Goal: Task Accomplishment & Management: Use online tool/utility

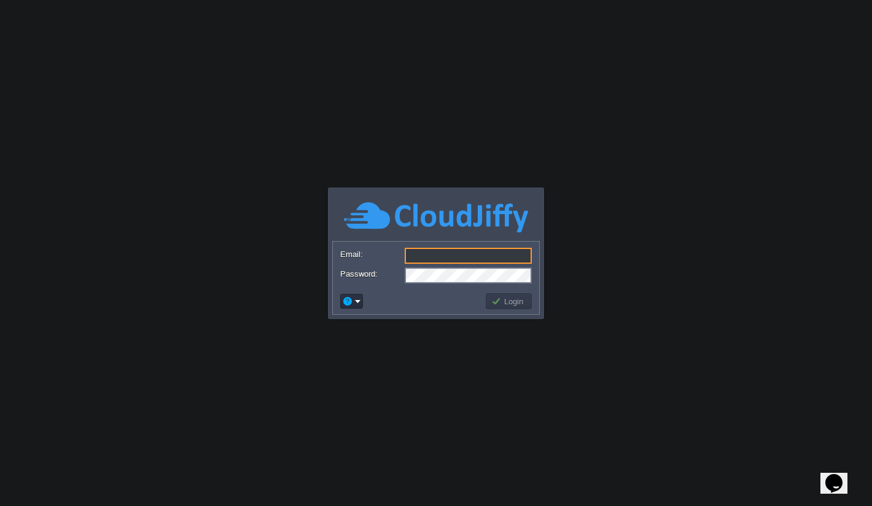
type input "[EMAIL_ADDRESS][DOMAIN_NAME]"
click at [423, 307] on td at bounding box center [411, 301] width 146 height 20
click at [506, 315] on div at bounding box center [436, 317] width 208 height 4
click at [509, 304] on button "Login" at bounding box center [509, 300] width 36 height 11
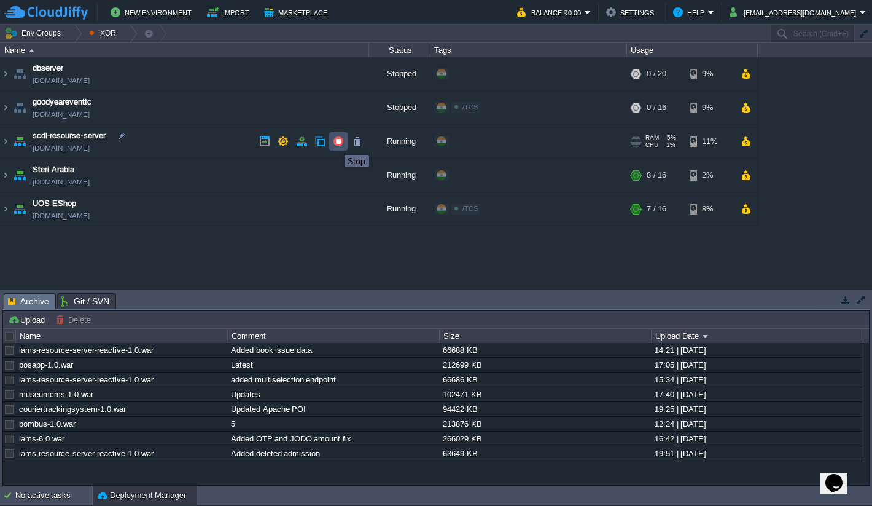
click at [335, 144] on button "button" at bounding box center [338, 141] width 11 height 11
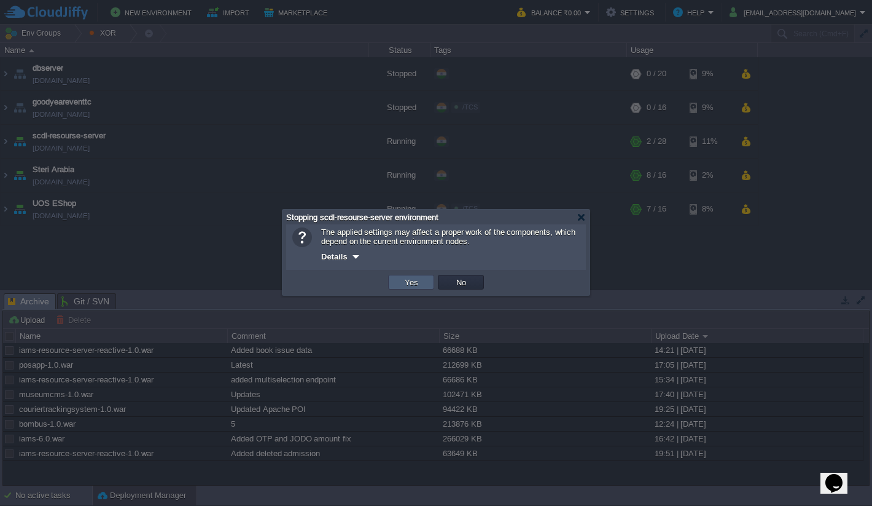
click at [407, 285] on button "Yes" at bounding box center [411, 281] width 21 height 11
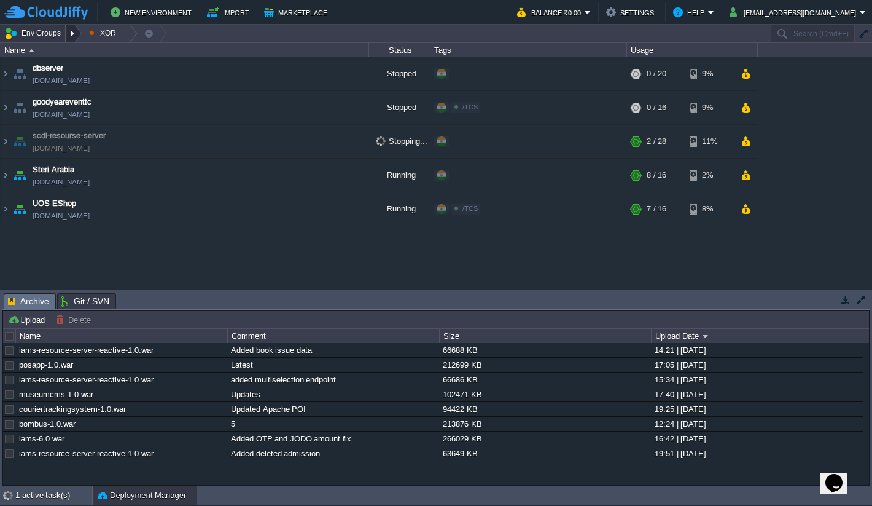
click at [74, 34] on div at bounding box center [74, 34] width 17 height 18
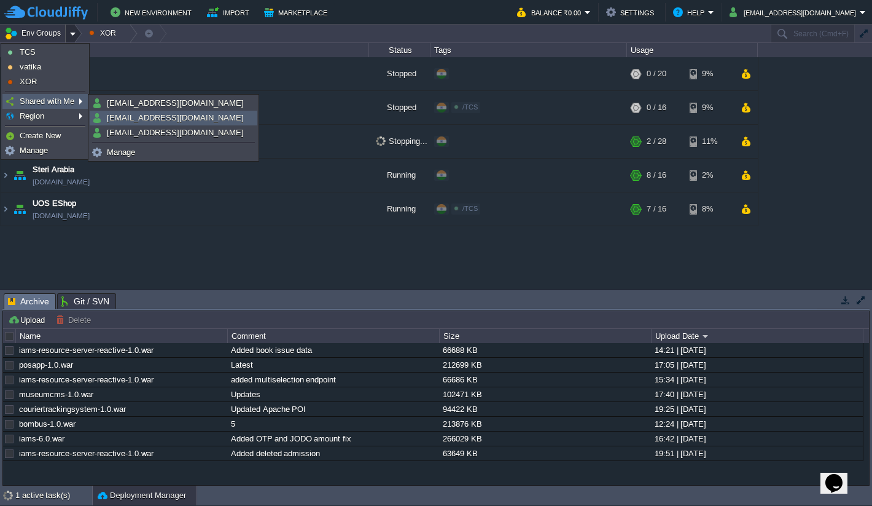
click at [164, 115] on span "[EMAIL_ADDRESS][DOMAIN_NAME]" at bounding box center [175, 117] width 137 height 9
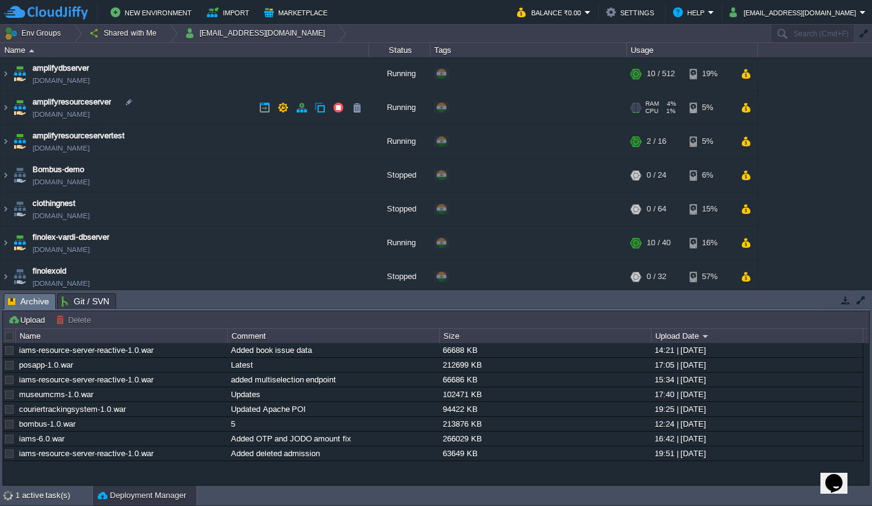
click at [223, 101] on td "amplifyresourceserver [DOMAIN_NAME]" at bounding box center [185, 108] width 369 height 34
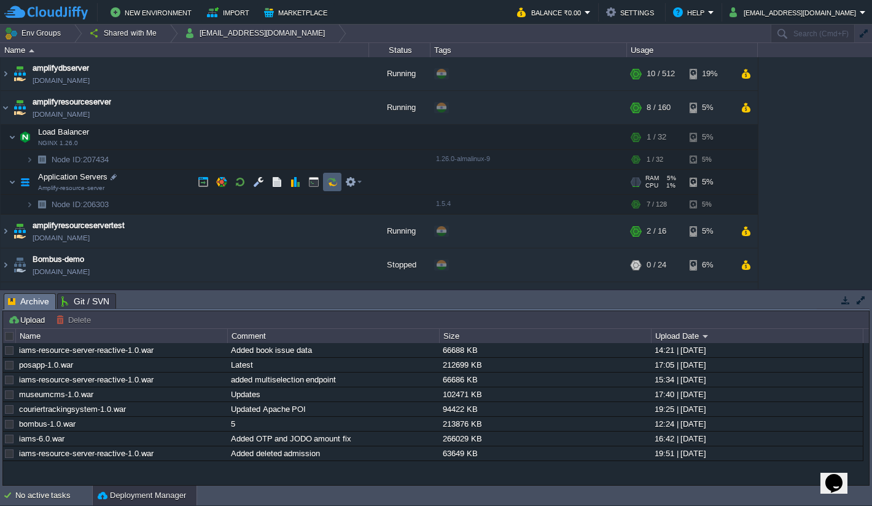
click at [336, 186] on button "button" at bounding box center [332, 181] width 11 height 11
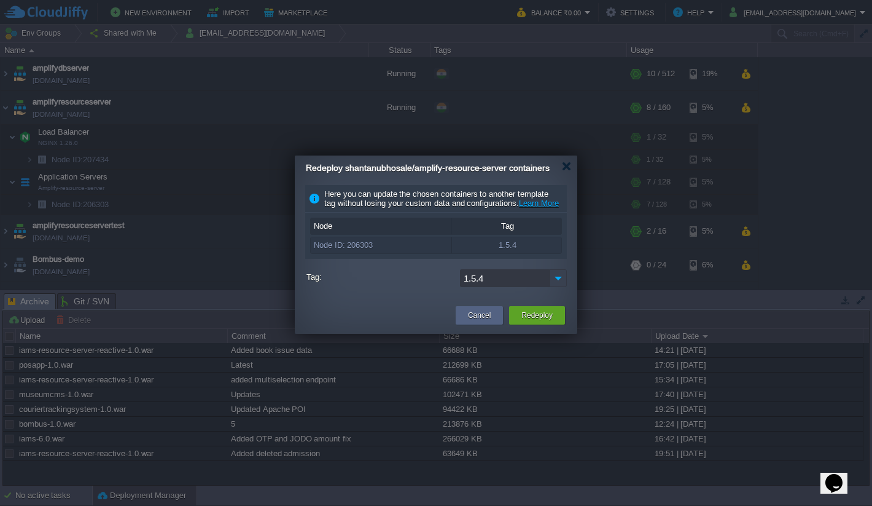
click at [556, 287] on img at bounding box center [558, 278] width 17 height 18
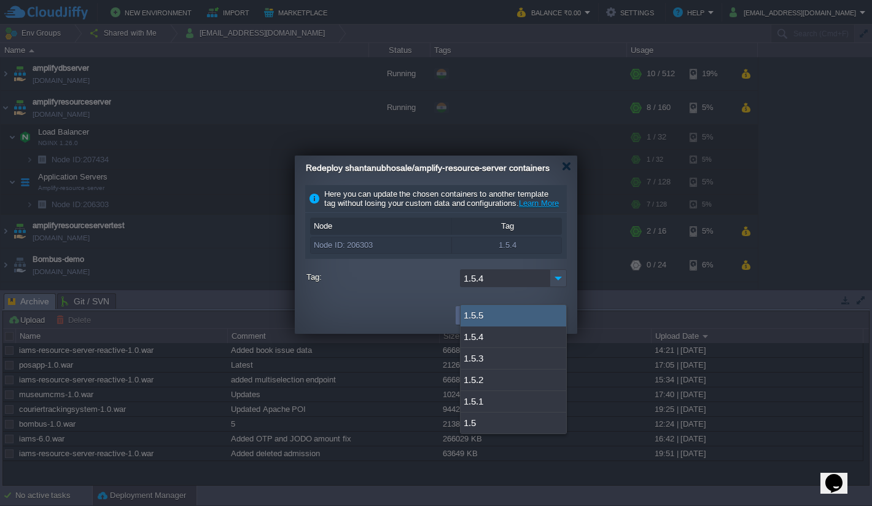
click at [525, 315] on div "1.5.5" at bounding box center [514, 315] width 106 height 21
type input "1.5.5"
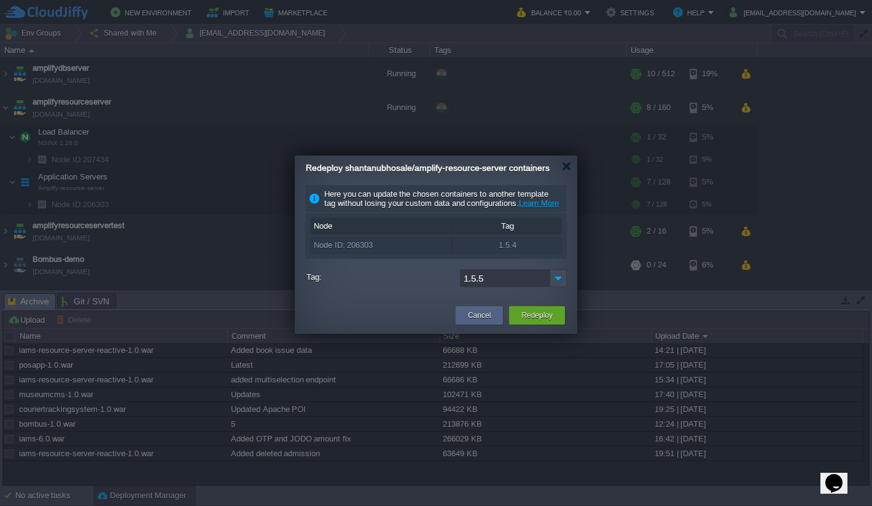
click at [501, 298] on div "Here you can update the chosen containers to another template tag without losin…" at bounding box center [436, 239] width 283 height 117
click at [545, 321] on button "Redeploy" at bounding box center [537, 315] width 31 height 12
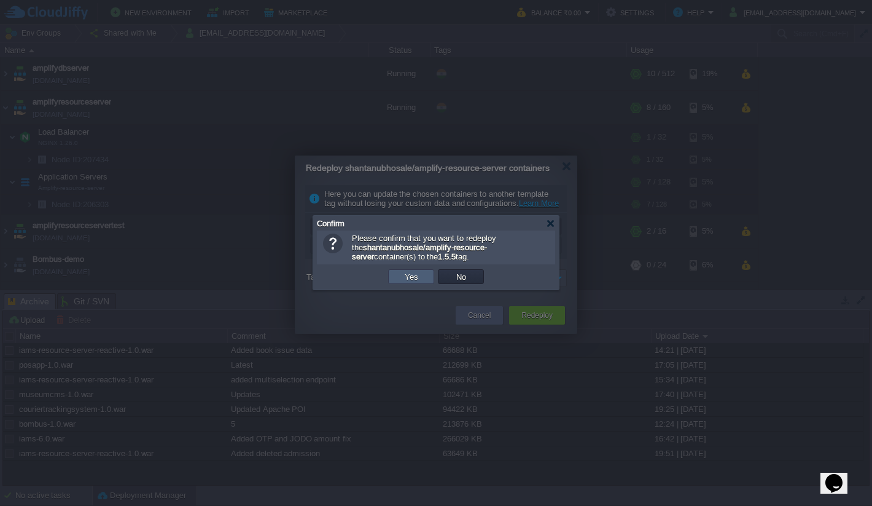
click at [420, 279] on button "Yes" at bounding box center [411, 276] width 21 height 11
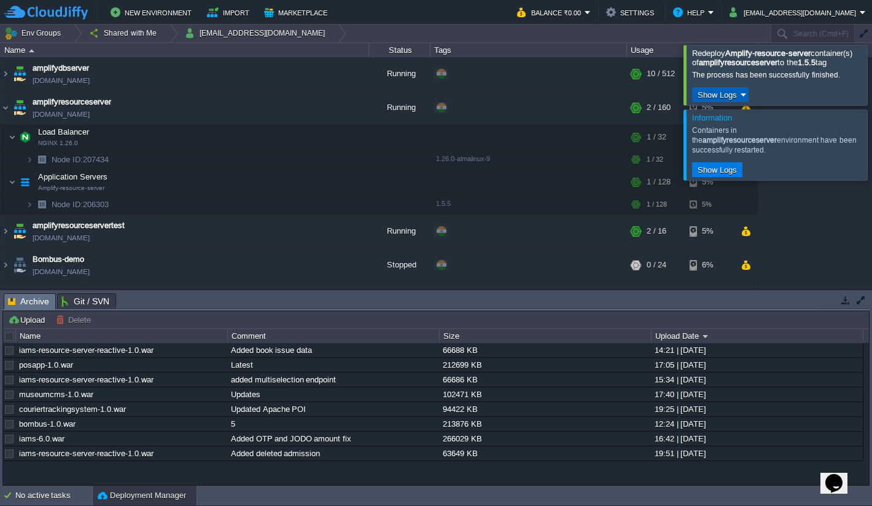
click at [743, 102] on td "Show Logs" at bounding box center [720, 94] width 57 height 15
click at [717, 147] on link "Run Log" at bounding box center [729, 141] width 72 height 16
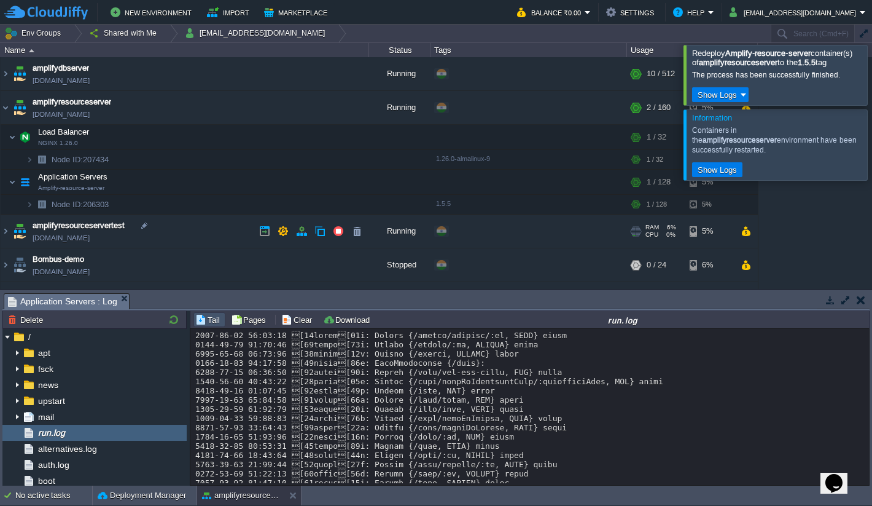
scroll to position [11842, 0]
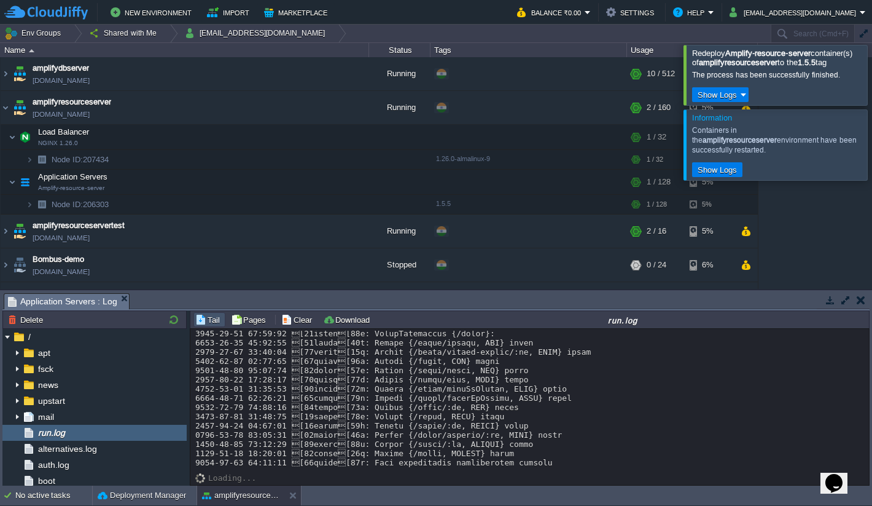
click at [872, 100] on div at bounding box center [887, 75] width 0 height 60
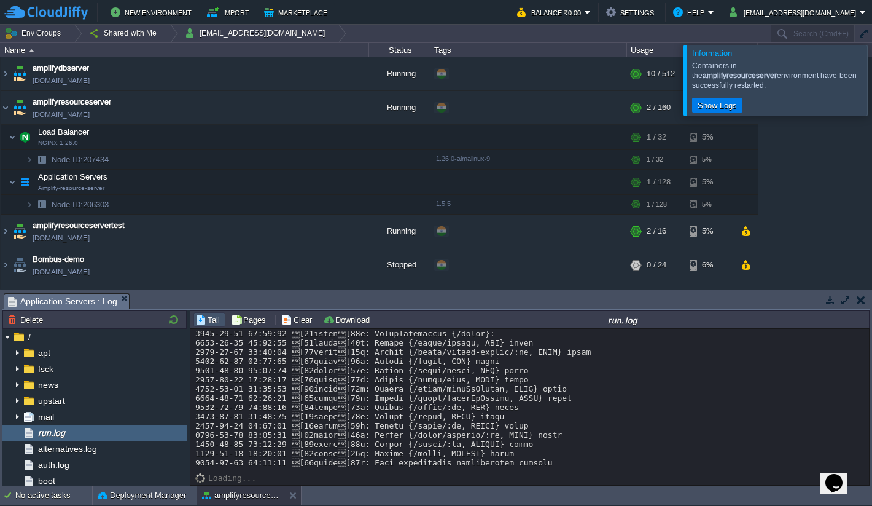
click at [872, 91] on div at bounding box center [887, 80] width 0 height 70
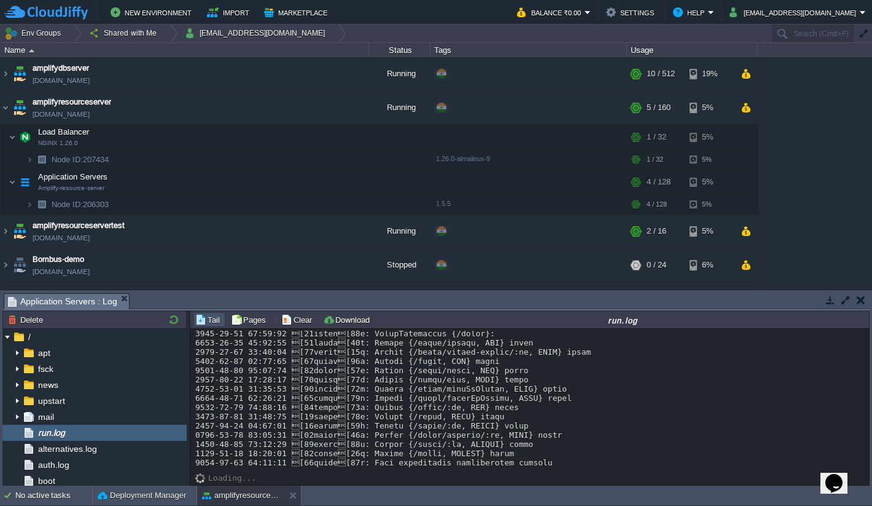
click at [402, 290] on div "Tasks Activity Log Archive Git / SVN Application Servers : Log Upload Delete De…" at bounding box center [436, 387] width 872 height 195
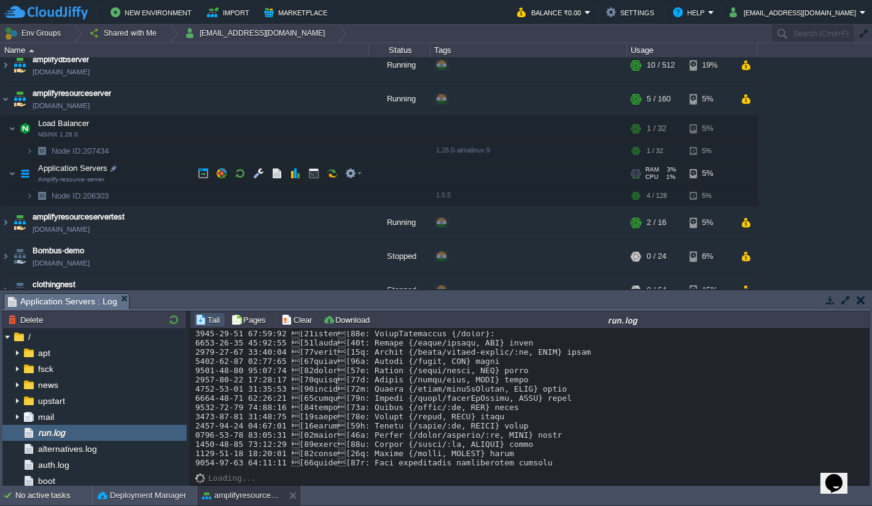
scroll to position [0, 0]
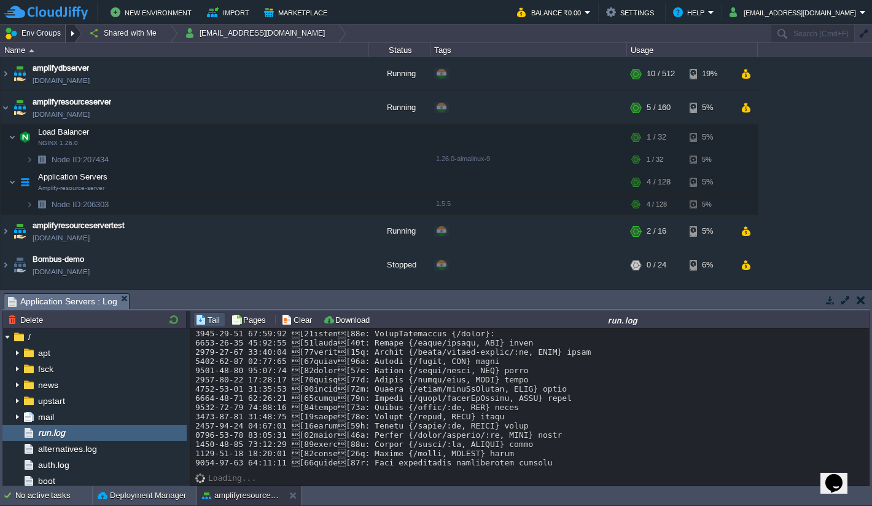
click at [72, 36] on div at bounding box center [74, 34] width 17 height 18
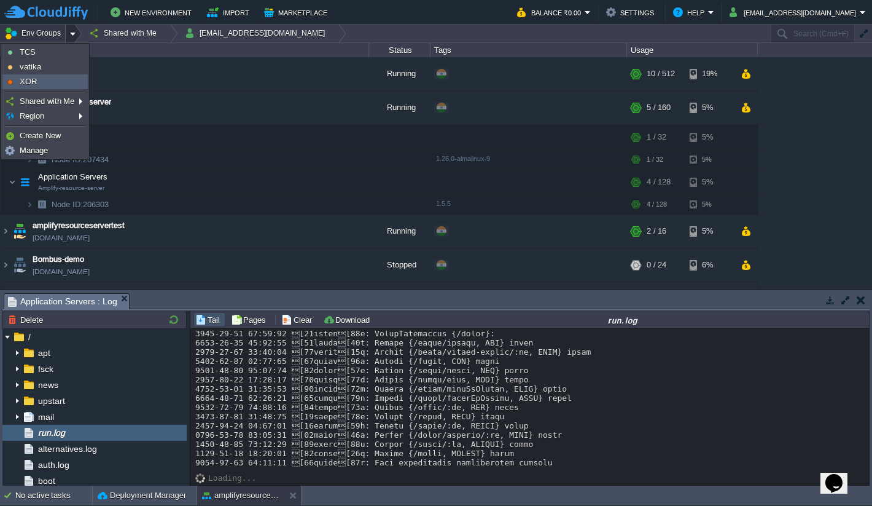
click at [72, 76] on link "XOR" at bounding box center [45, 82] width 84 height 14
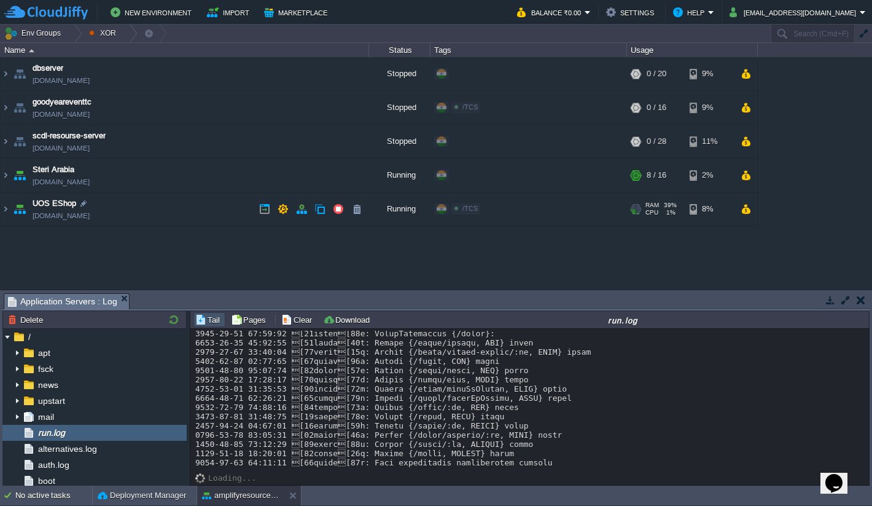
scroll to position [11842, 0]
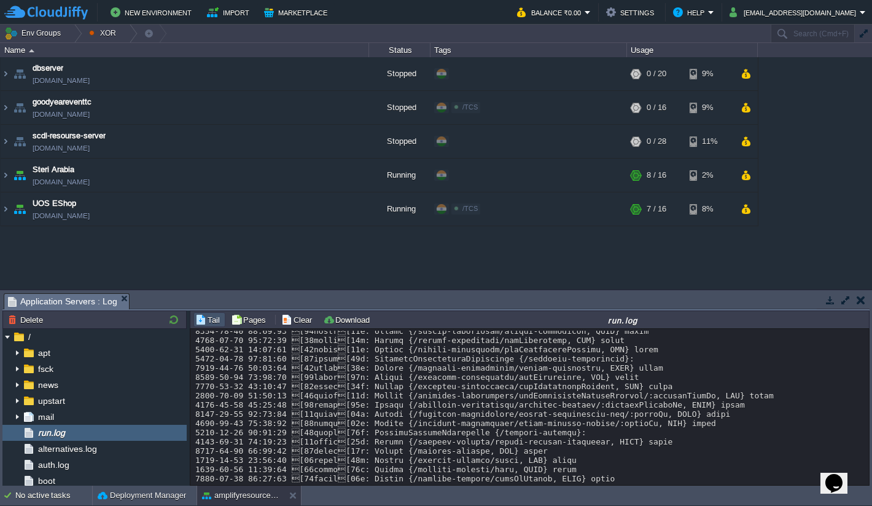
scroll to position [0, 0]
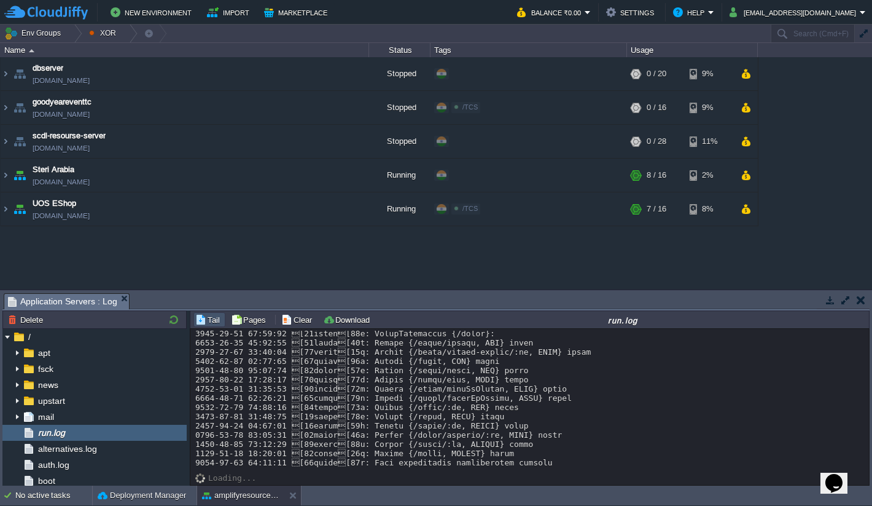
scroll to position [11842, 0]
